Goal: Information Seeking & Learning: Learn about a topic

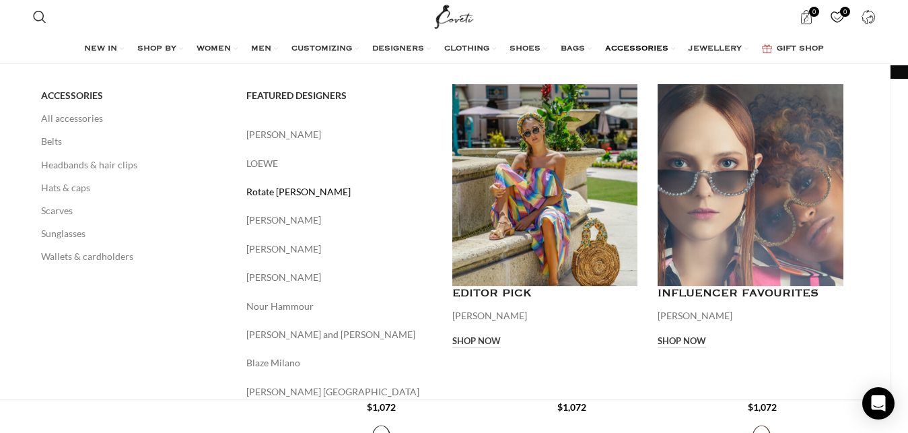
click at [348, 194] on link "Rotate [PERSON_NAME]" at bounding box center [339, 191] width 186 height 15
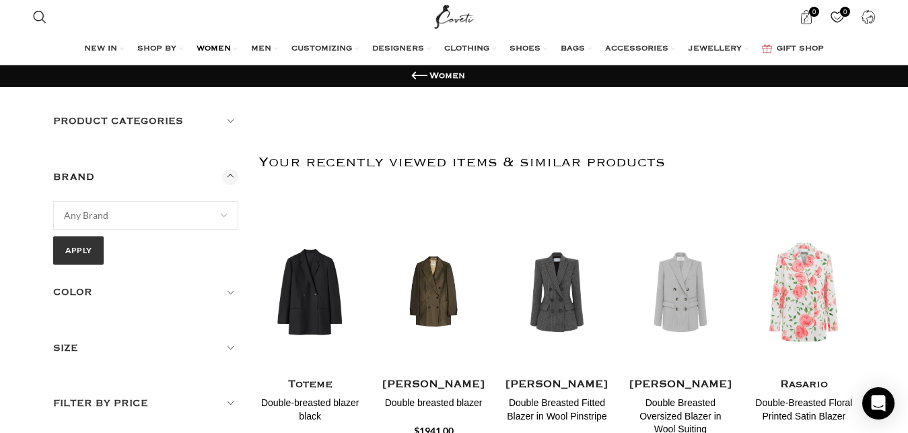
scroll to position [1029, 0]
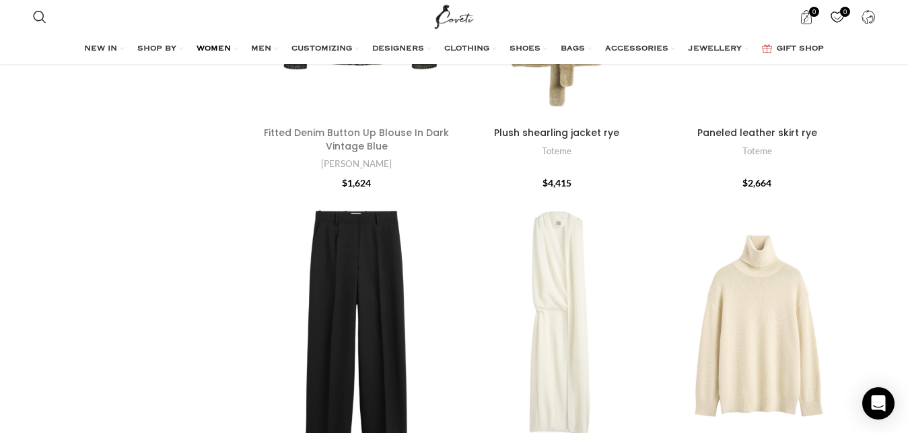
click at [351, 151] on link "Fitted Denim Button Up Blouse In Dark Vintage Blue" at bounding box center [356, 139] width 185 height 27
